Goal: Find specific page/section: Find specific page/section

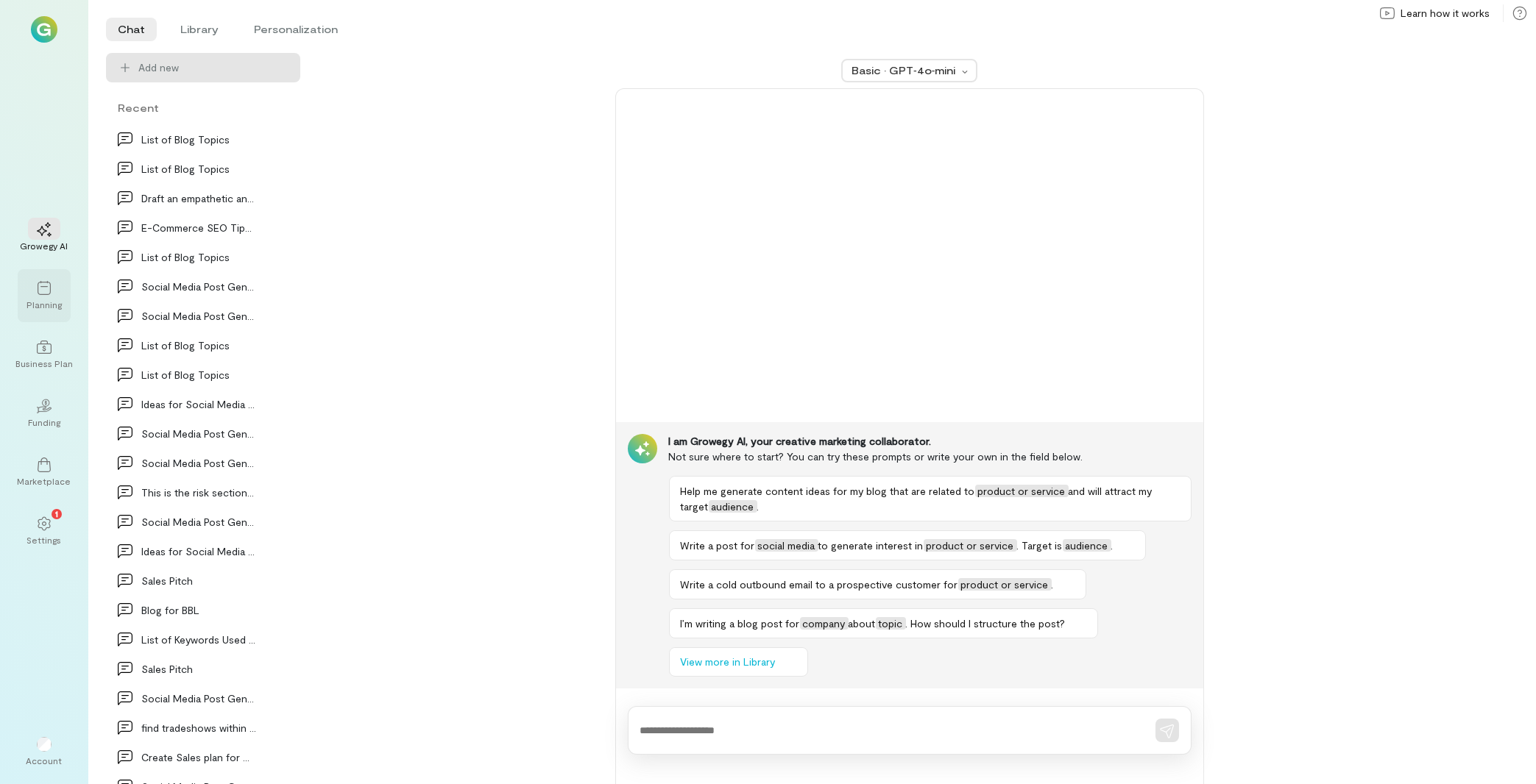
click at [50, 291] on icon at bounding box center [44, 288] width 15 height 15
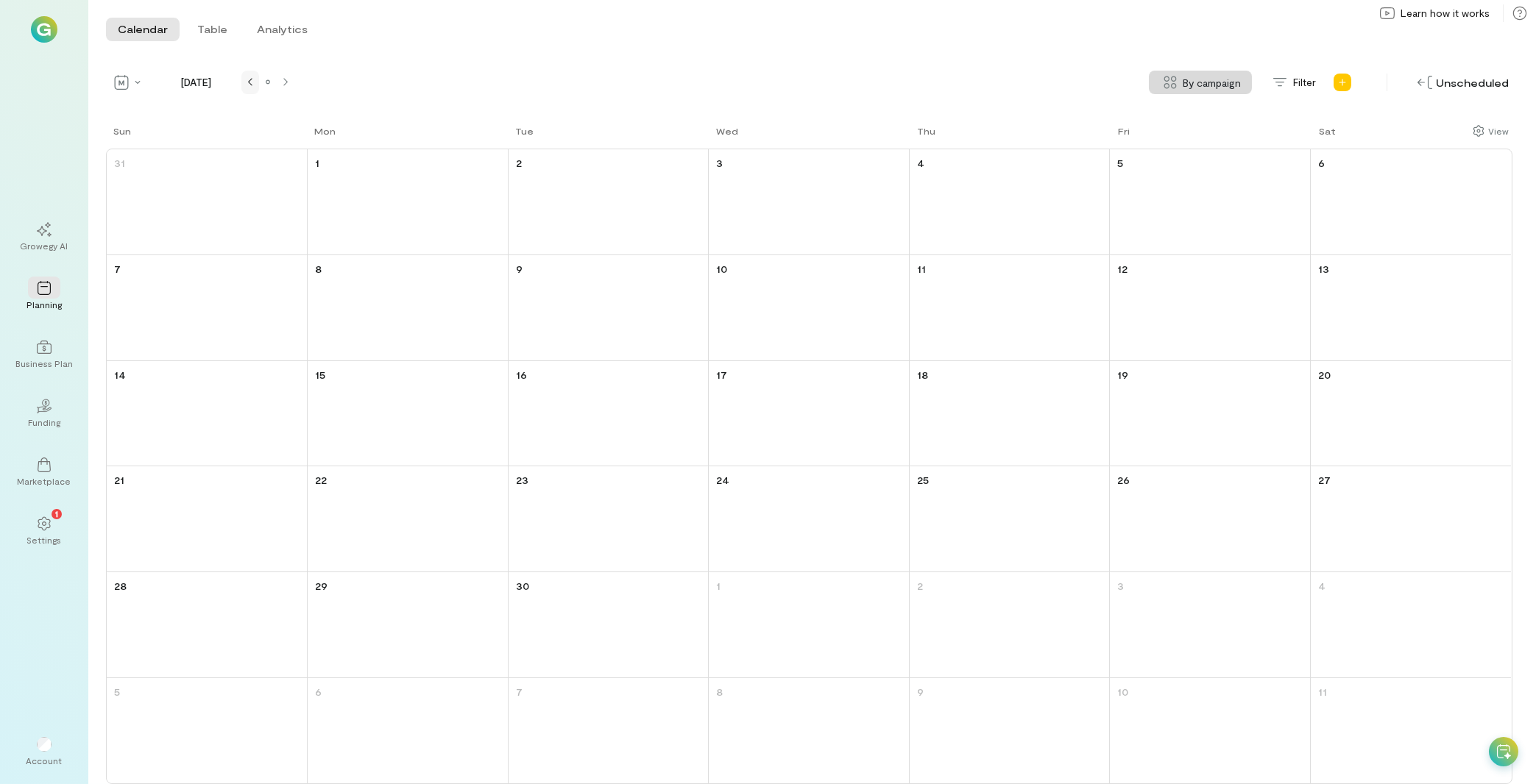
click at [258, 85] on div at bounding box center [250, 82] width 17 height 12
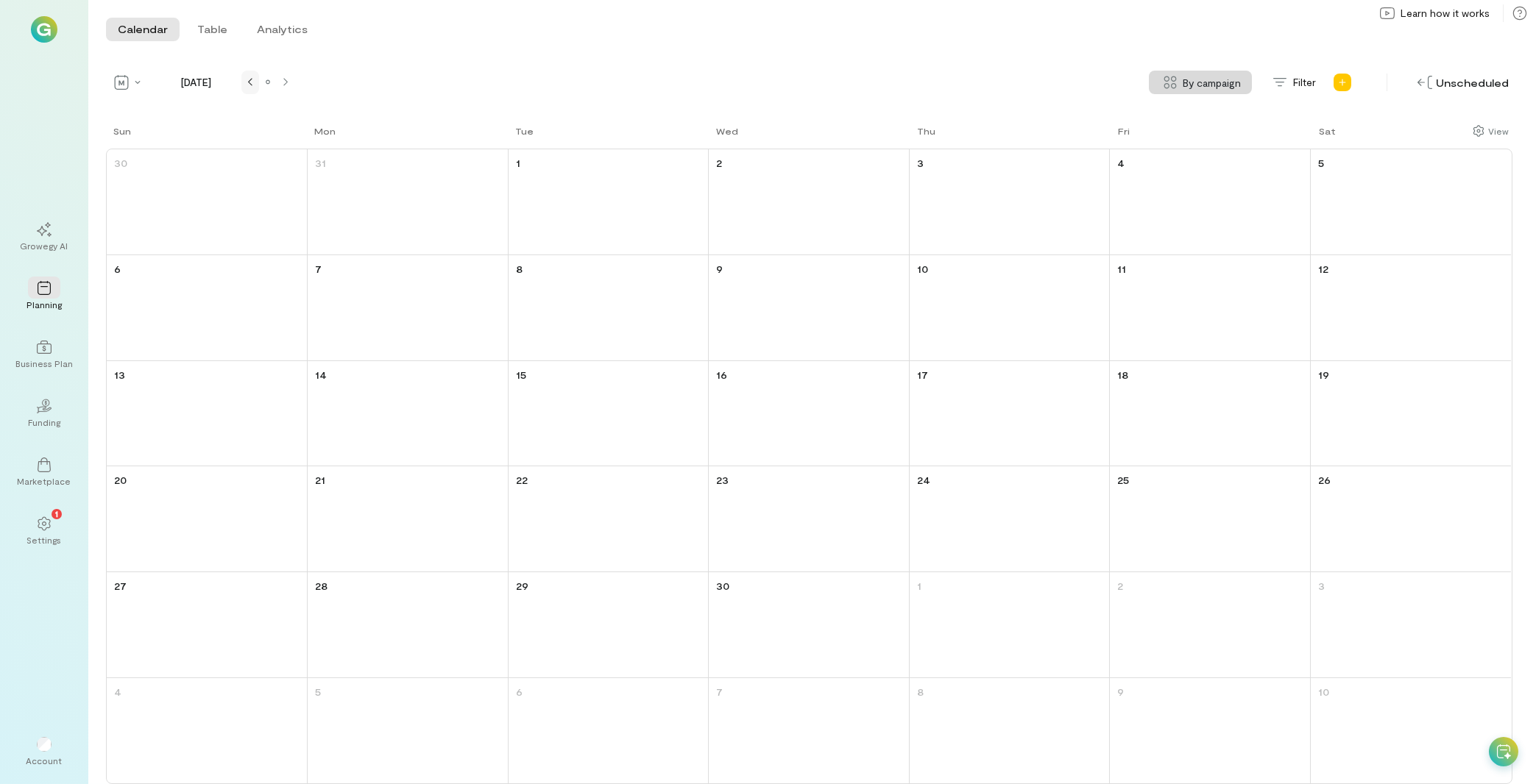
click at [258, 85] on div at bounding box center [250, 82] width 17 height 12
click at [259, 84] on div at bounding box center [250, 82] width 17 height 12
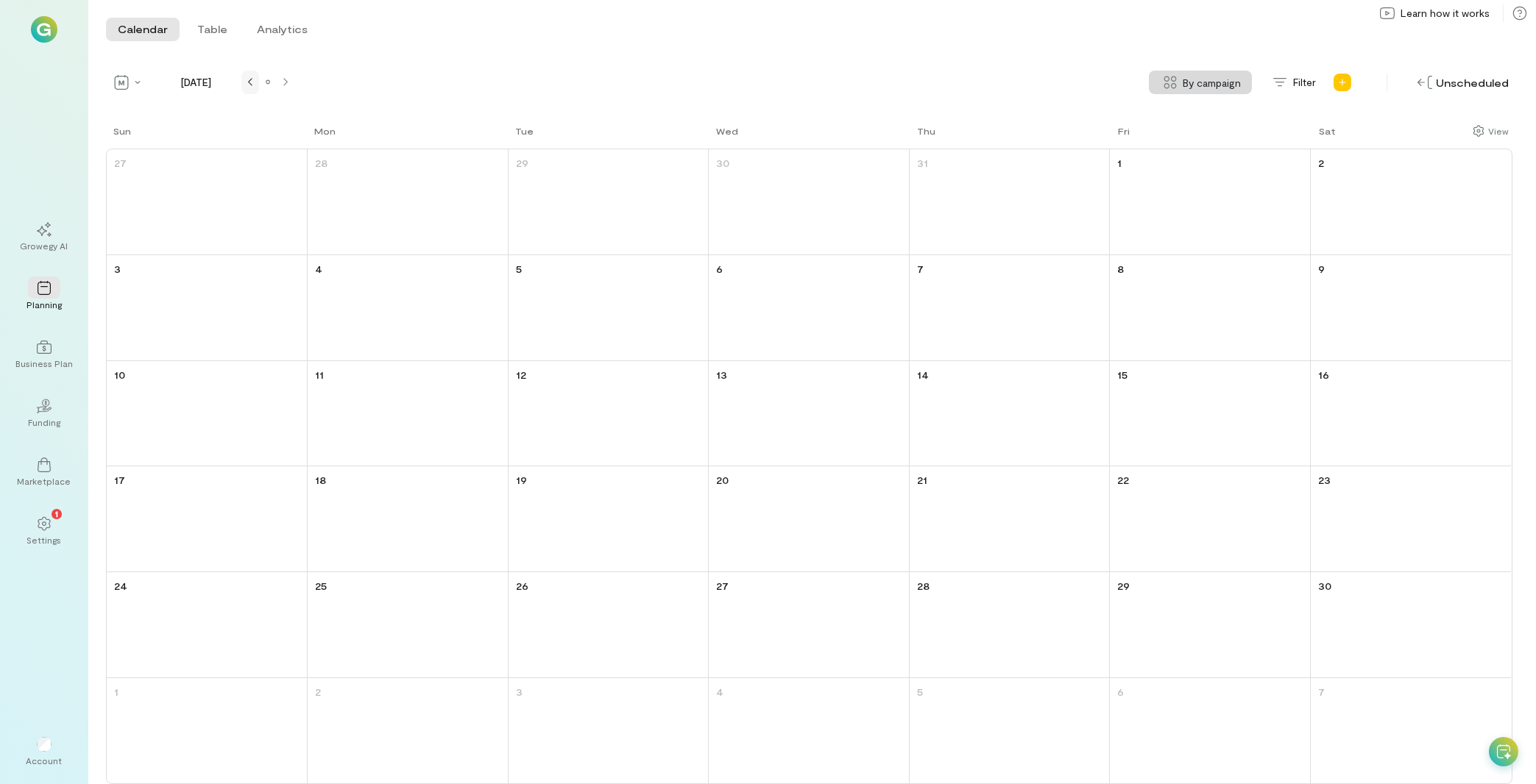
click at [259, 84] on div at bounding box center [250, 82] width 17 height 12
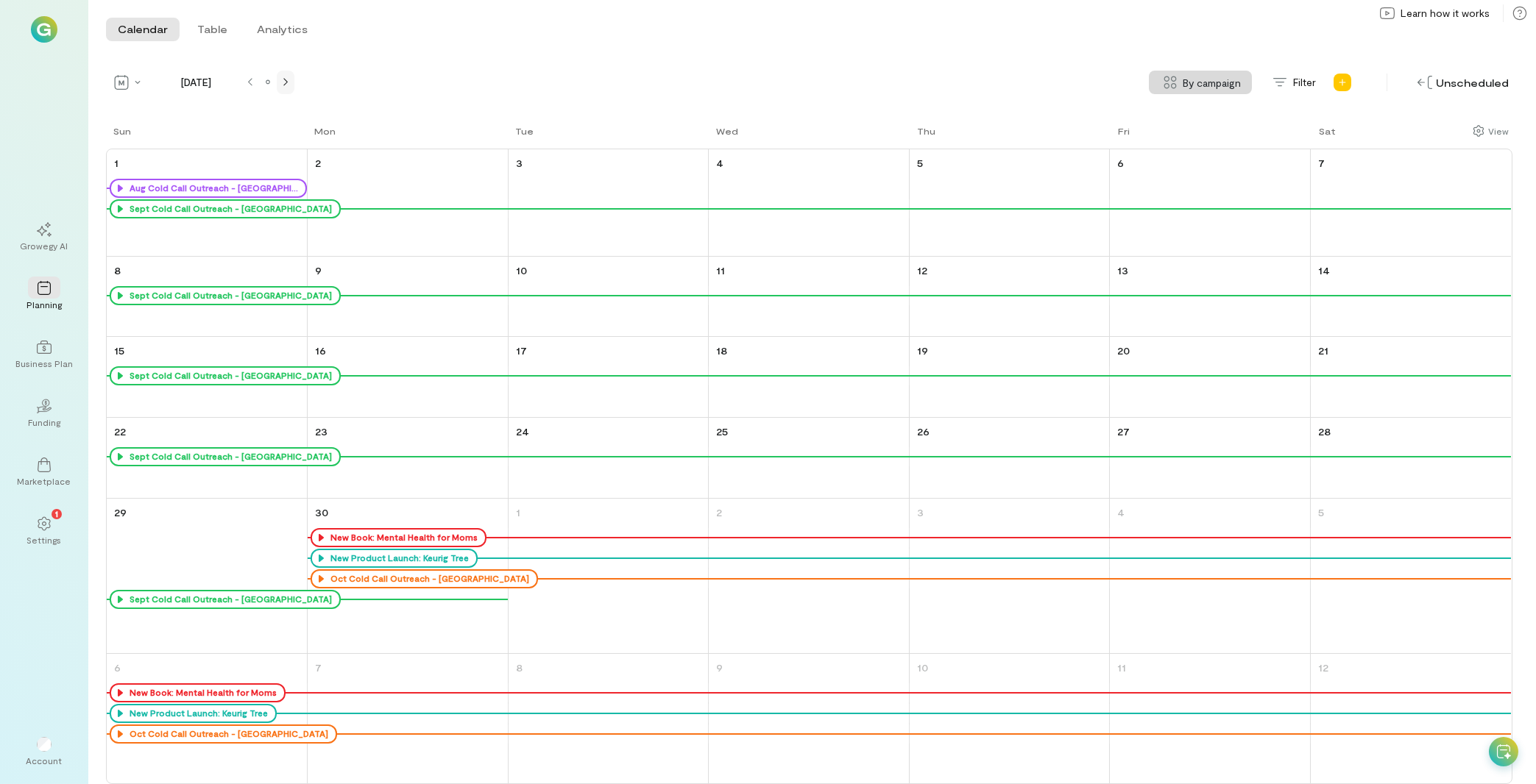
click at [279, 83] on div at bounding box center [285, 82] width 17 height 12
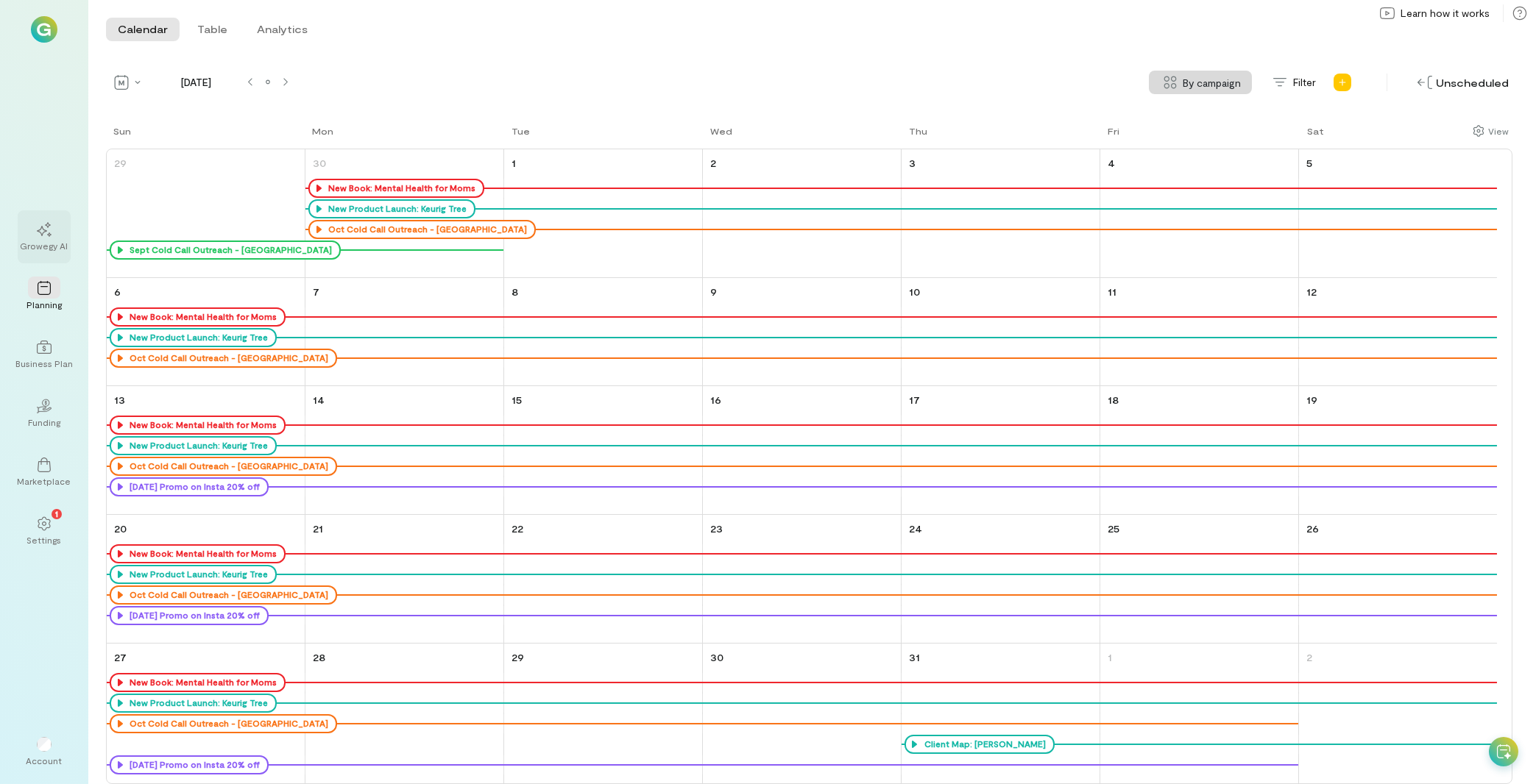
click at [56, 239] on div at bounding box center [43, 229] width 32 height 22
